Goal: Transaction & Acquisition: Purchase product/service

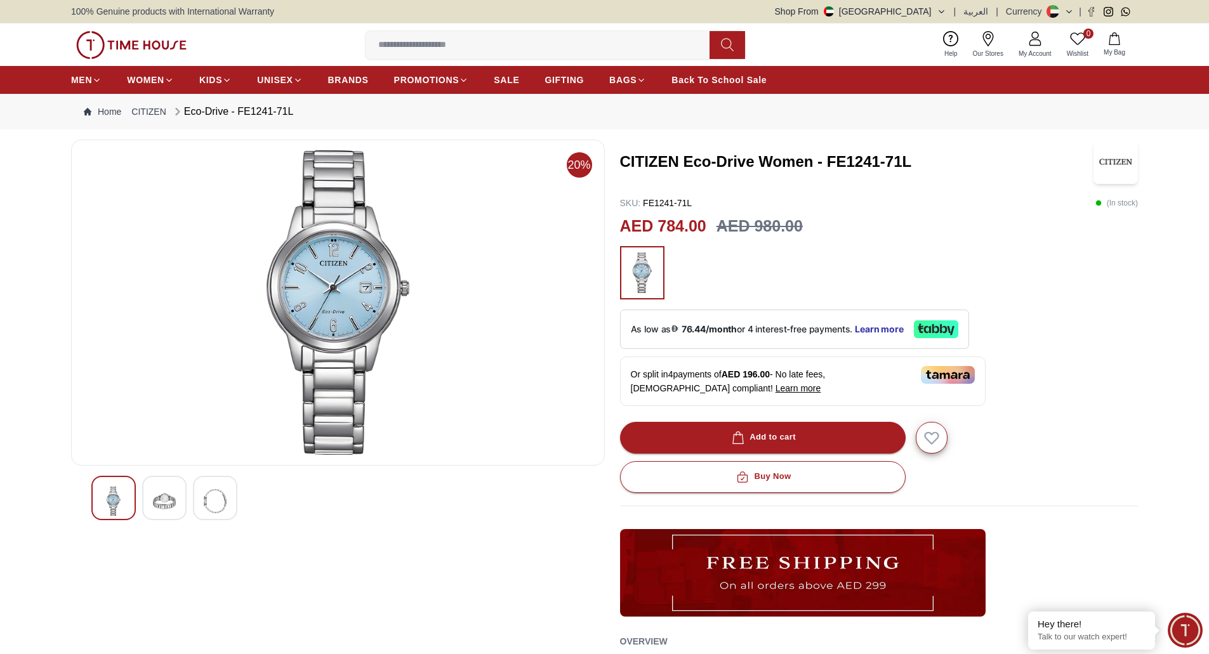
click at [164, 40] on img at bounding box center [131, 45] width 110 height 28
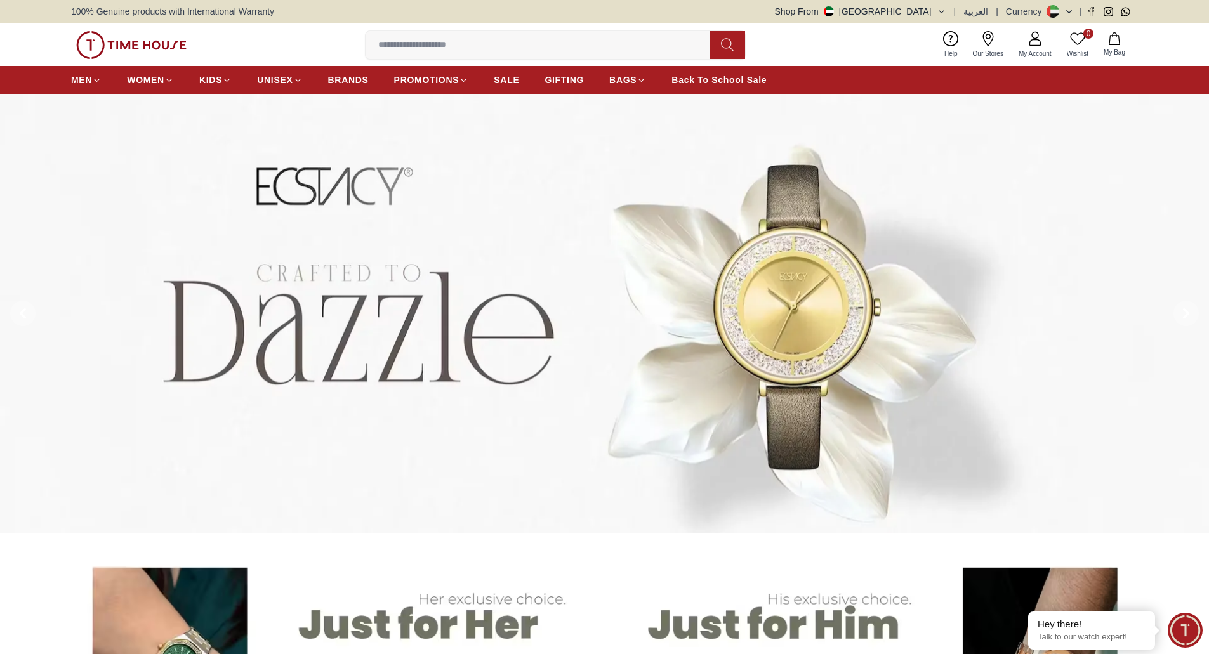
click at [952, 11] on div "Shop From [GEOGRAPHIC_DATA] | العربية | Currency |" at bounding box center [956, 11] width 363 height 13
click at [946, 11] on icon "button" at bounding box center [942, 12] width 10 height 10
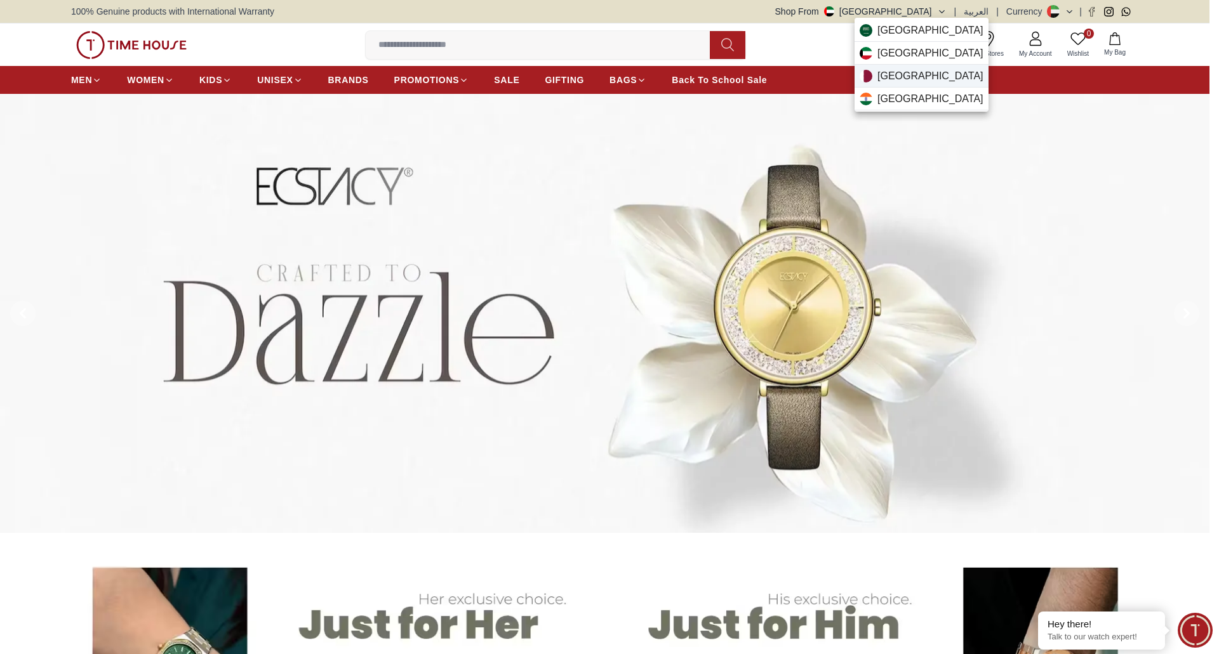
click at [903, 79] on span "[GEOGRAPHIC_DATA]" at bounding box center [930, 76] width 106 height 15
